Goal: Transaction & Acquisition: Purchase product/service

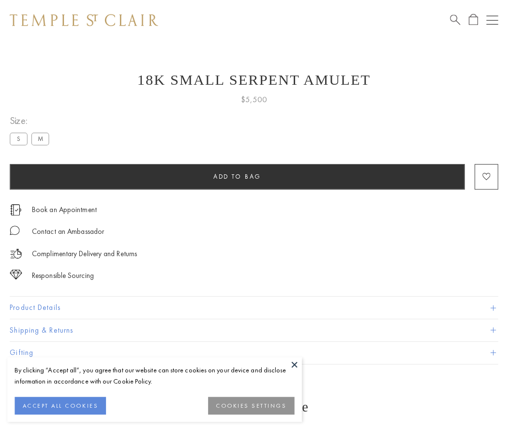
scroll to position [4, 0]
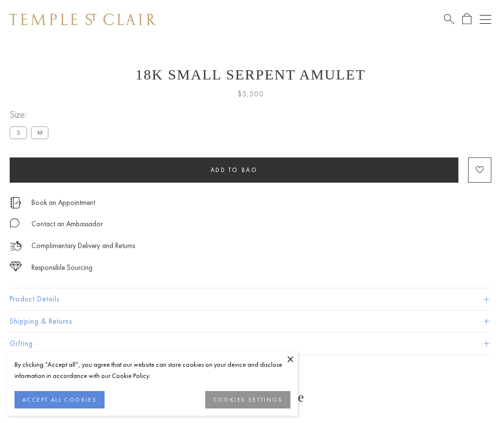
click at [234, 169] on span "Add to bag" at bounding box center [234, 170] width 47 height 8
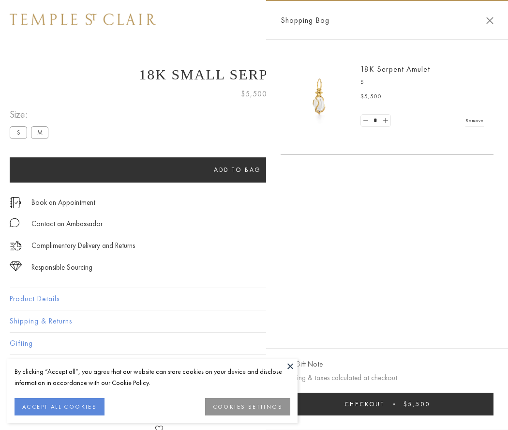
click at [388, 404] on button "Checkout $5,500" at bounding box center [387, 404] width 213 height 23
